Goal: Understand process/instructions

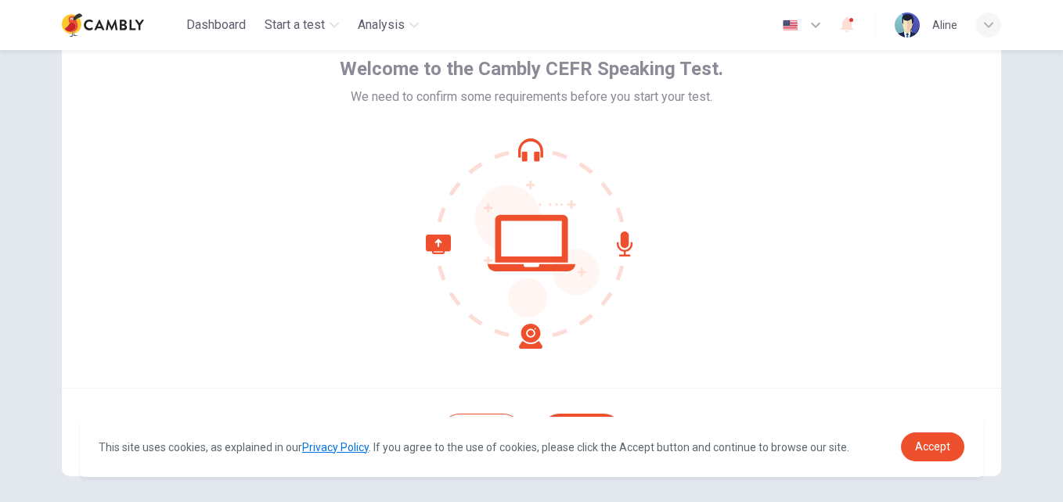
scroll to position [149, 0]
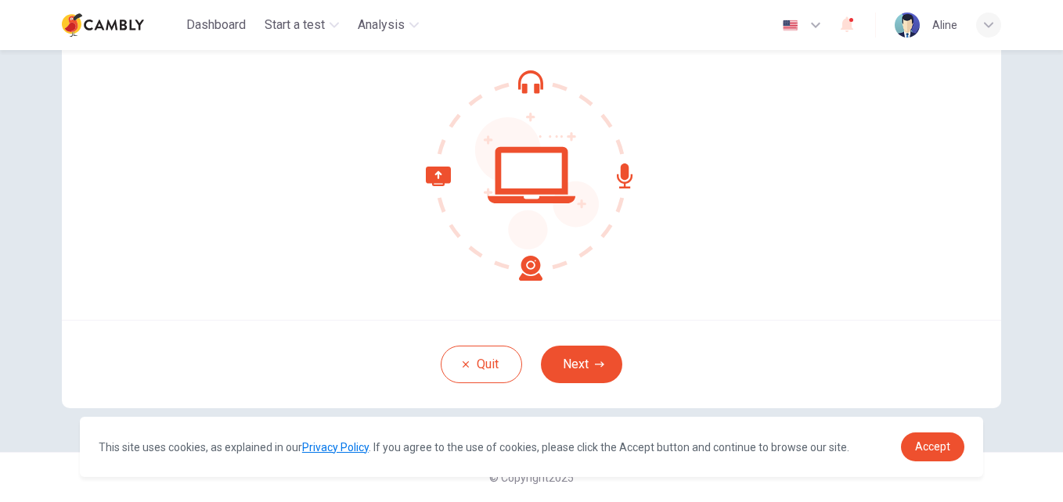
click at [592, 387] on div "Quit Next" at bounding box center [531, 364] width 939 height 88
click at [580, 366] on button "Next" at bounding box center [581, 365] width 81 height 38
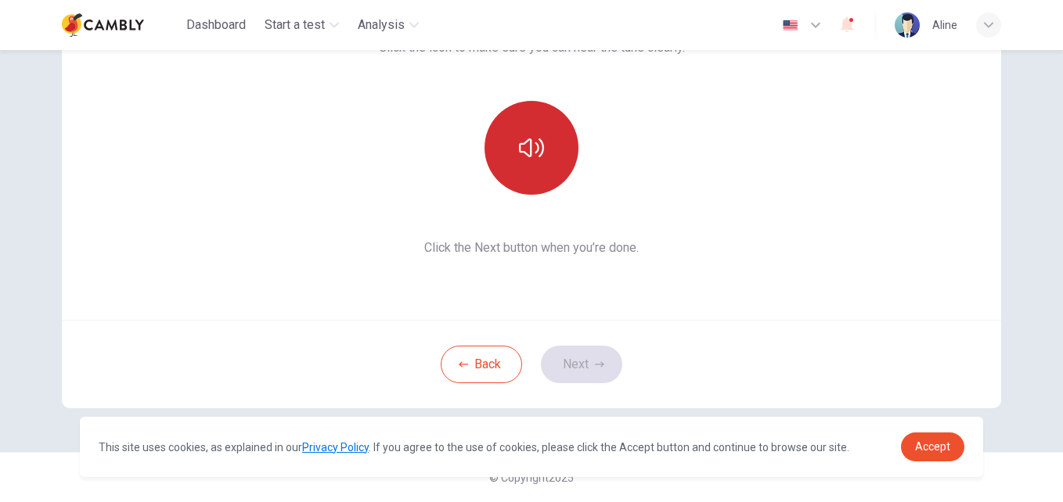
click at [527, 135] on button "button" at bounding box center [531, 148] width 94 height 94
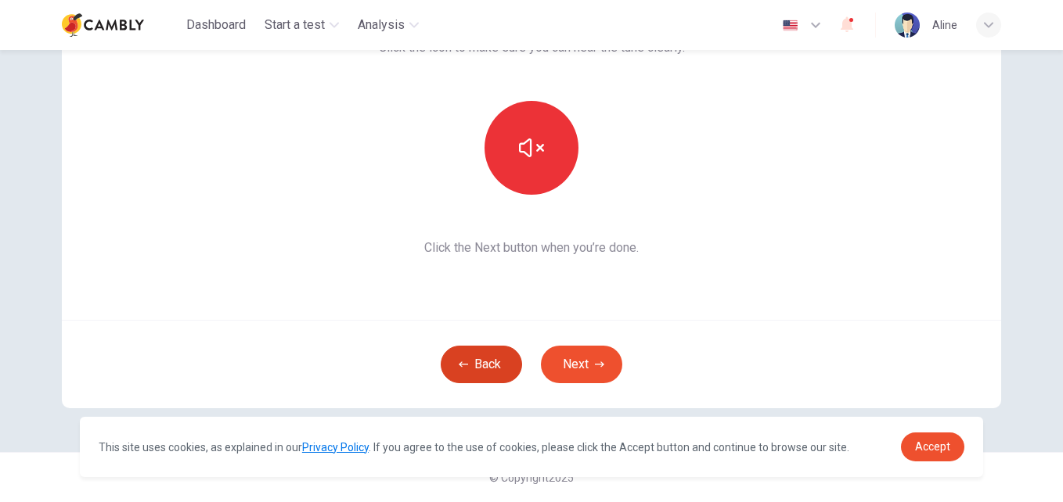
click at [468, 379] on button "Back" at bounding box center [481, 365] width 81 height 38
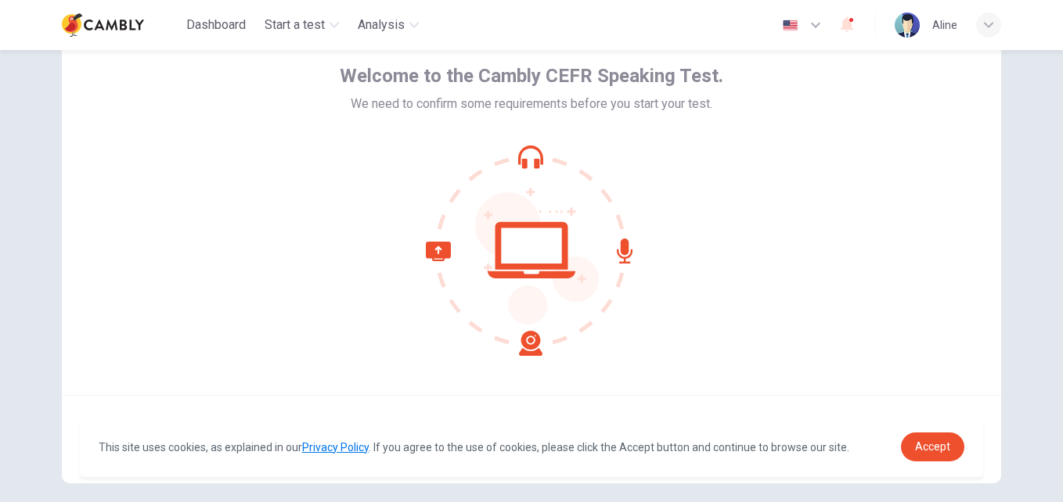
scroll to position [0, 0]
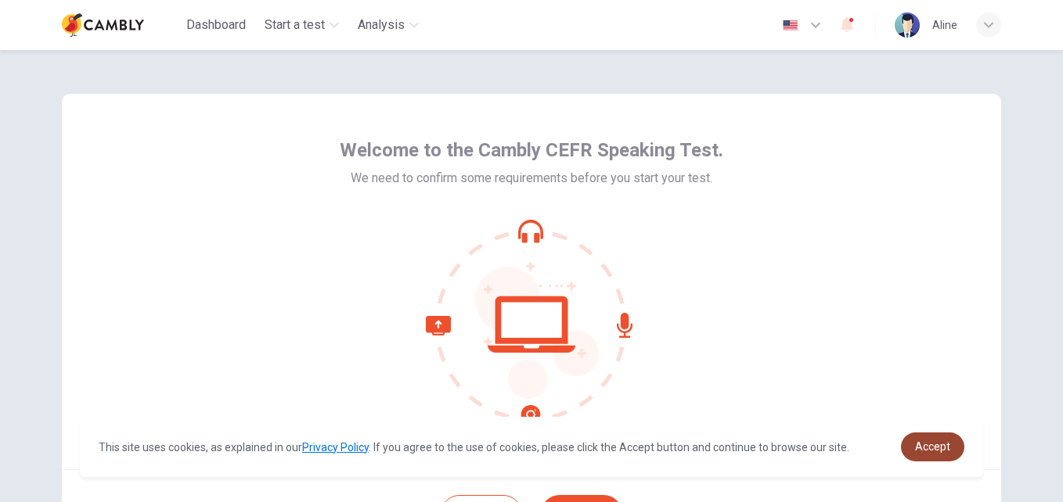
click at [920, 433] on link "Accept" at bounding box center [932, 447] width 63 height 29
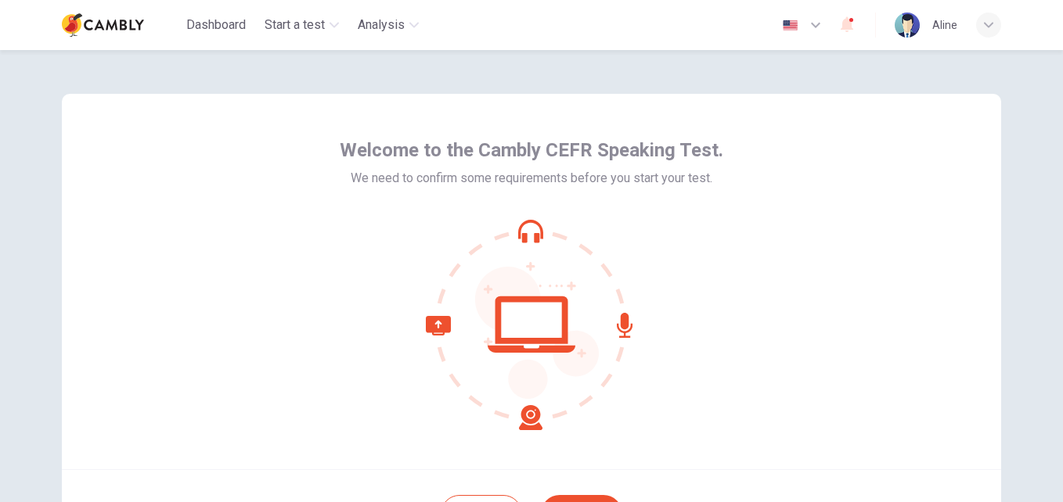
scroll to position [149, 0]
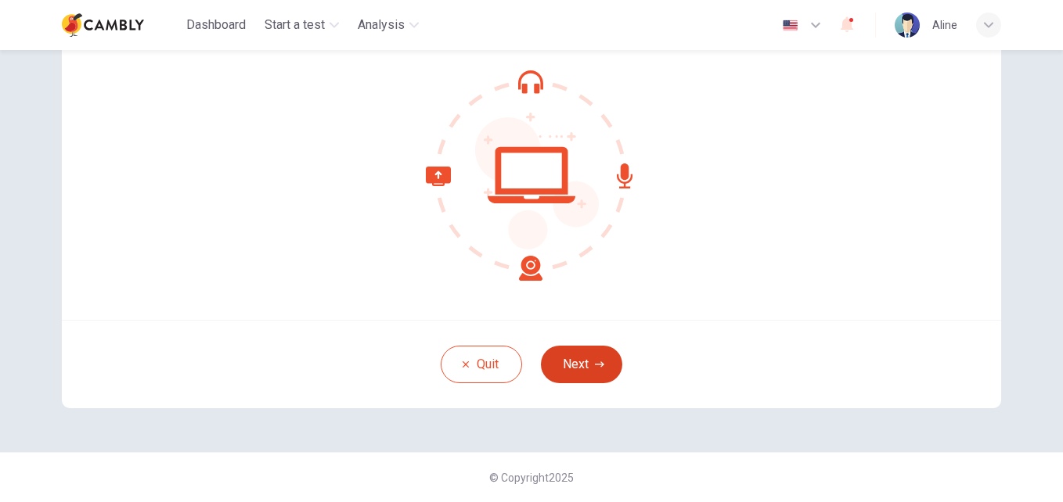
click at [571, 369] on button "Next" at bounding box center [581, 365] width 81 height 38
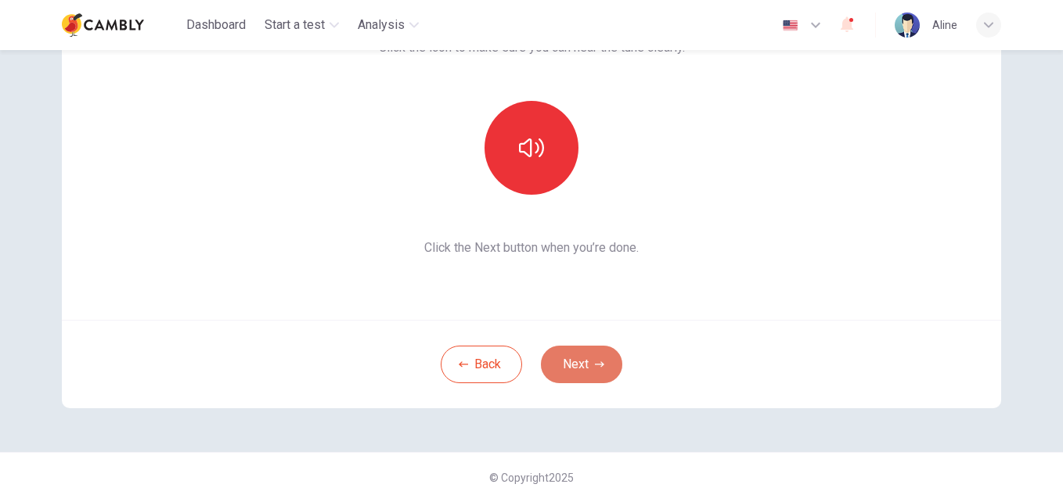
click at [571, 369] on button "Next" at bounding box center [581, 365] width 81 height 38
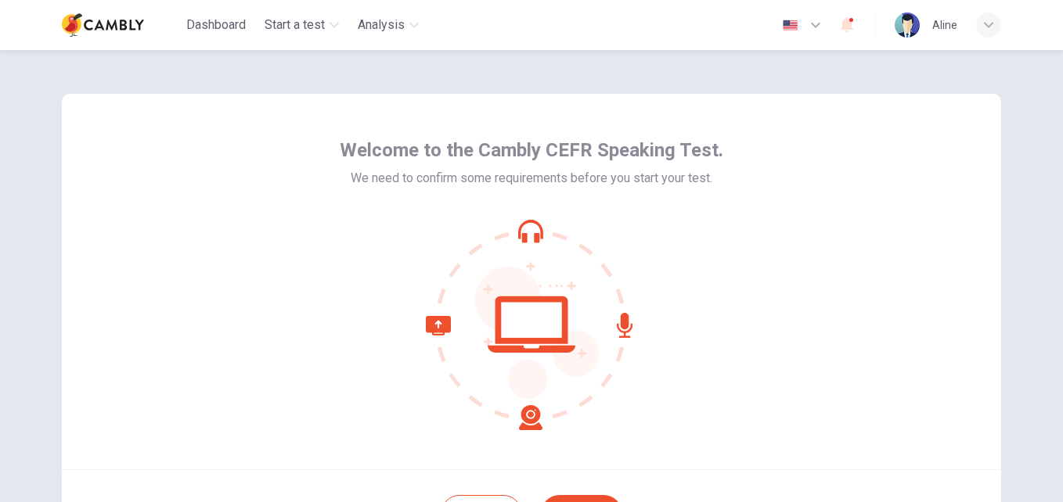
click at [818, 22] on icon "button" at bounding box center [815, 25] width 19 height 19
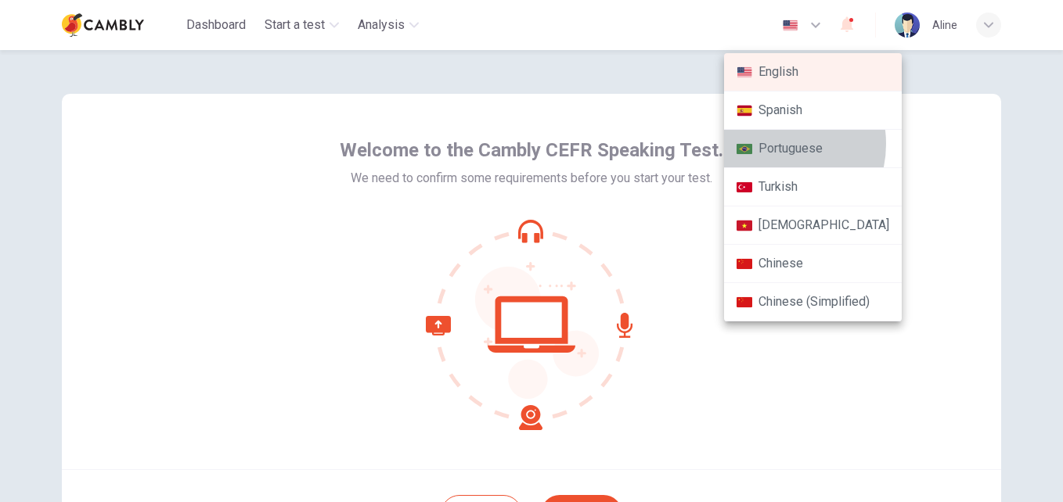
click at [770, 144] on li "Portuguese" at bounding box center [813, 149] width 178 height 38
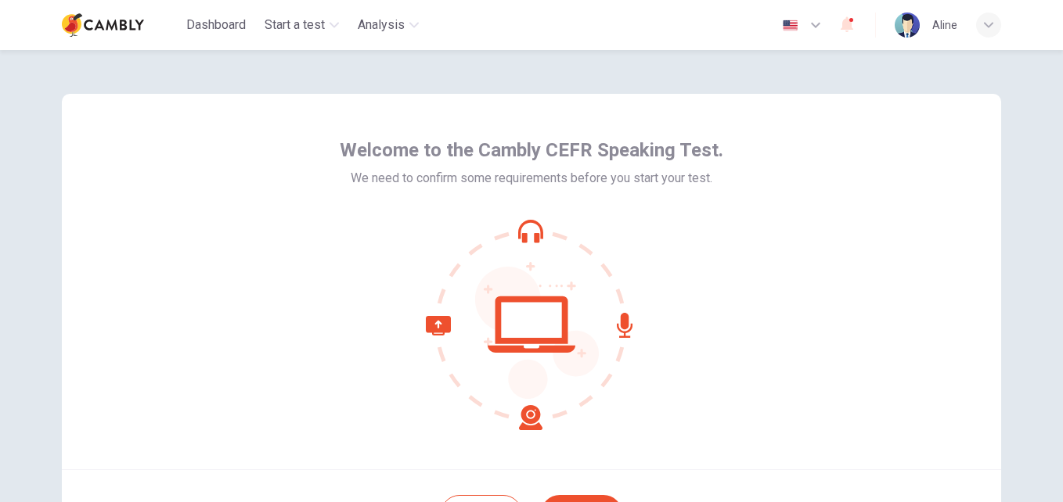
type input "**"
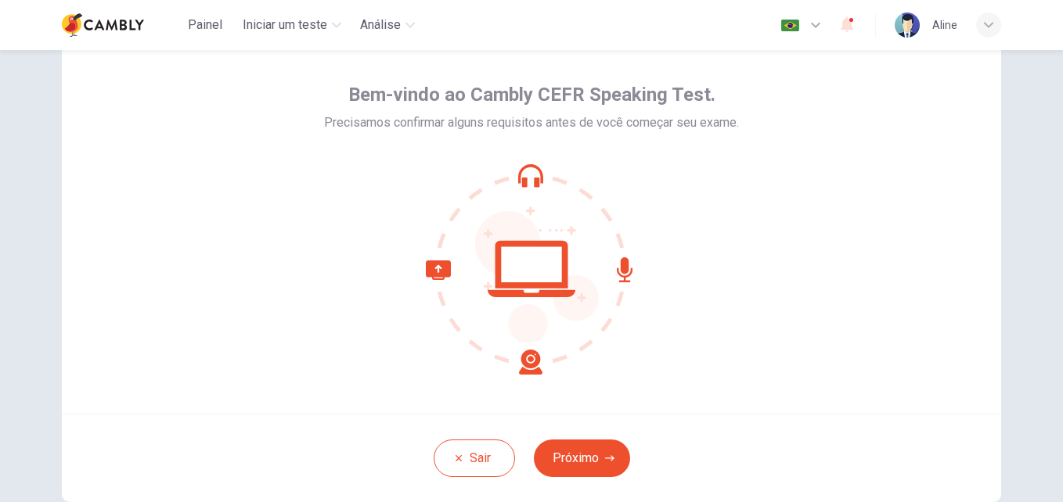
scroll to position [149, 0]
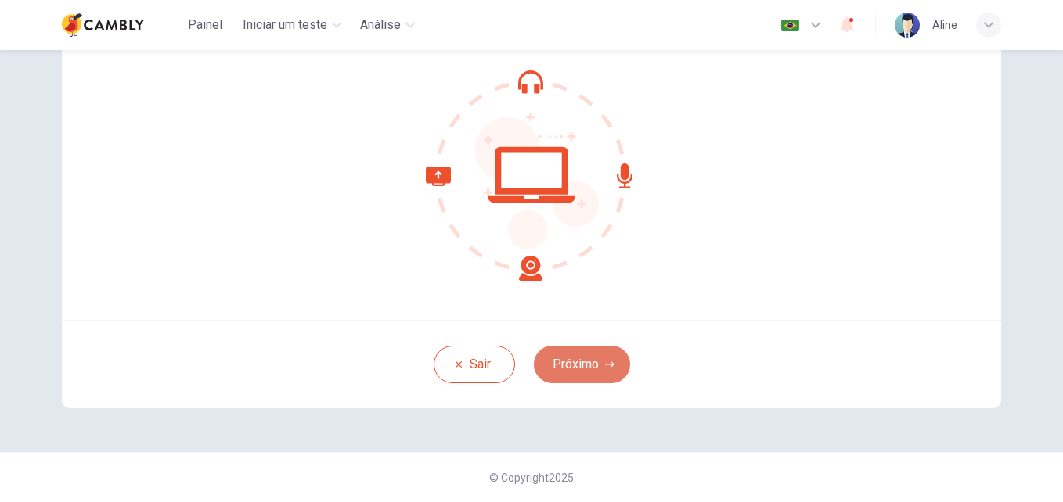
click at [560, 377] on button "Próximo" at bounding box center [582, 365] width 96 height 38
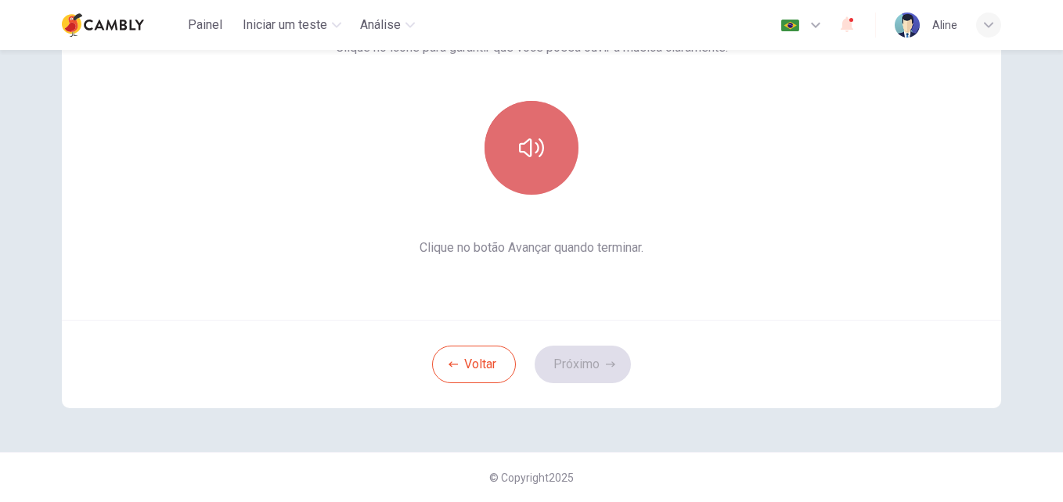
click at [542, 170] on button "button" at bounding box center [531, 148] width 94 height 94
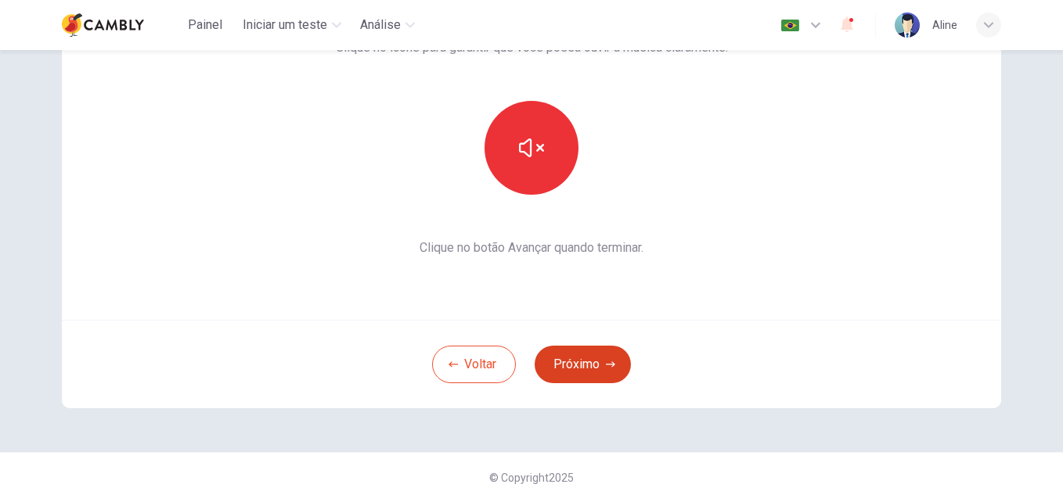
click at [595, 359] on button "Próximo" at bounding box center [583, 365] width 96 height 38
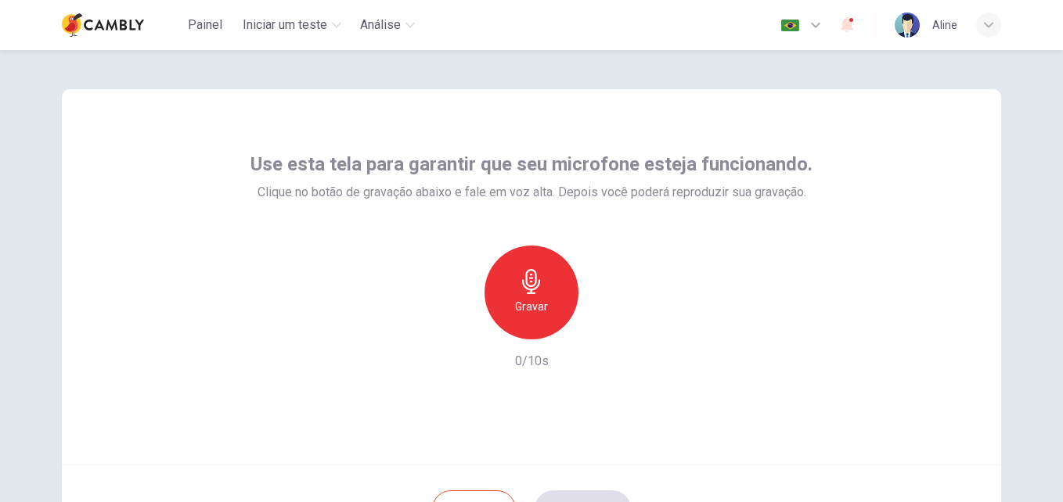
scroll to position [0, 0]
